Goal: Task Accomplishment & Management: Manage account settings

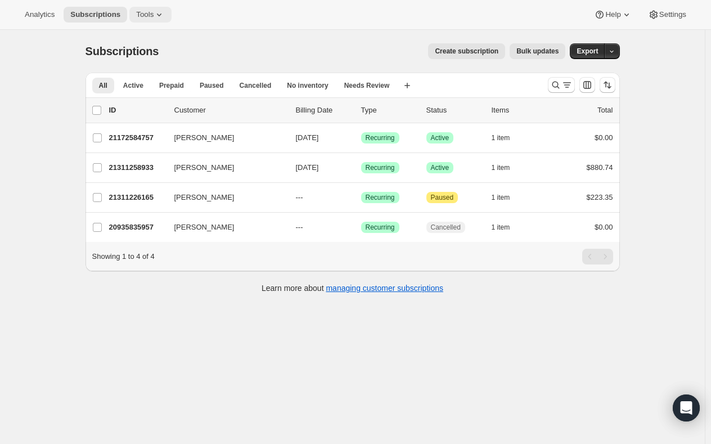
click at [138, 17] on span "Tools" at bounding box center [144, 14] width 17 height 9
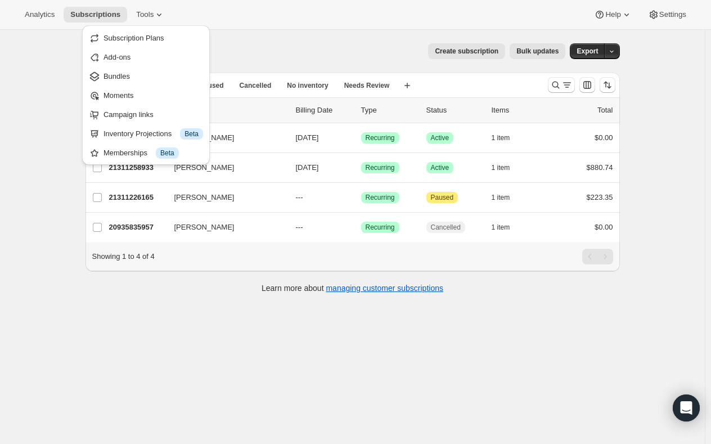
click at [338, 373] on div "Subscriptions. This page is ready Subscriptions Create subscription Bulk update…" at bounding box center [352, 252] width 705 height 444
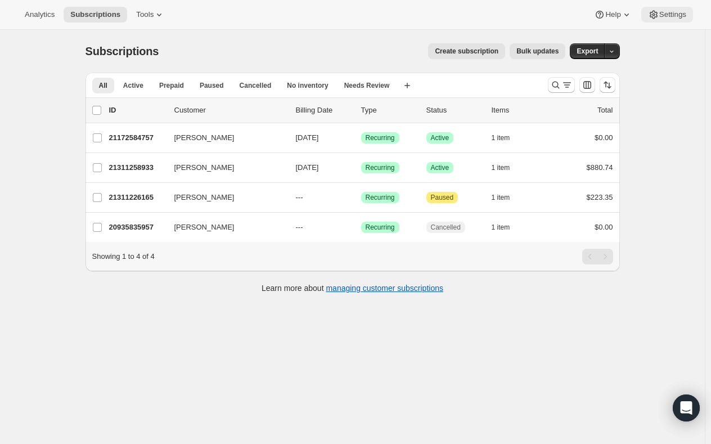
click at [658, 13] on icon at bounding box center [653, 14] width 11 height 11
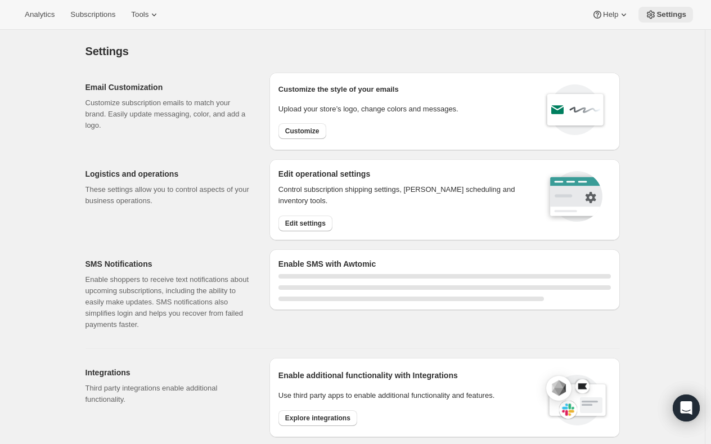
select select "22:00"
select select "09:00"
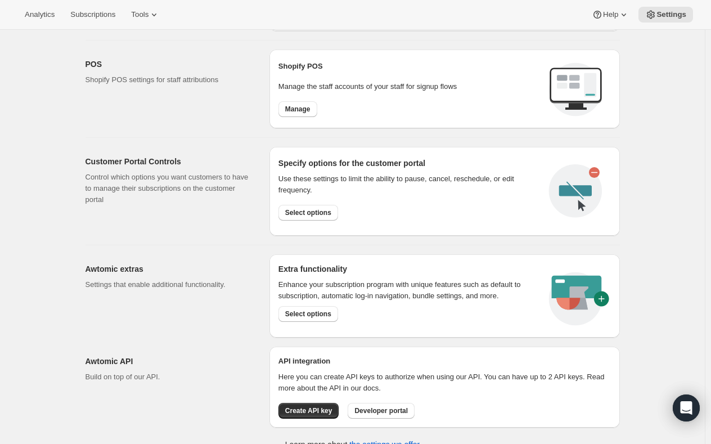
scroll to position [522, 0]
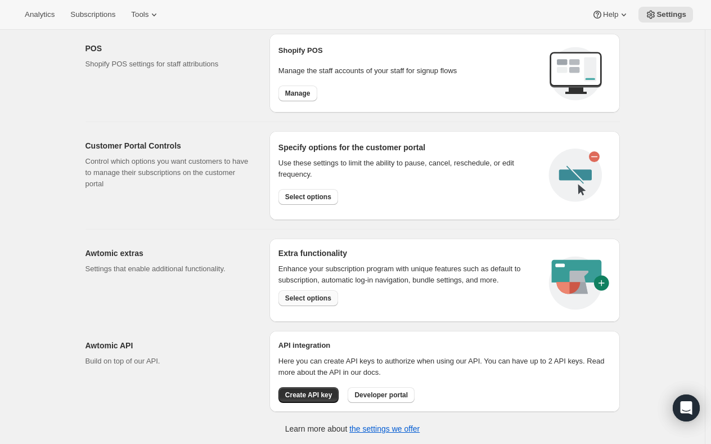
click at [303, 290] on button "Select options" at bounding box center [308, 298] width 60 height 16
